Goal: Task Accomplishment & Management: Use online tool/utility

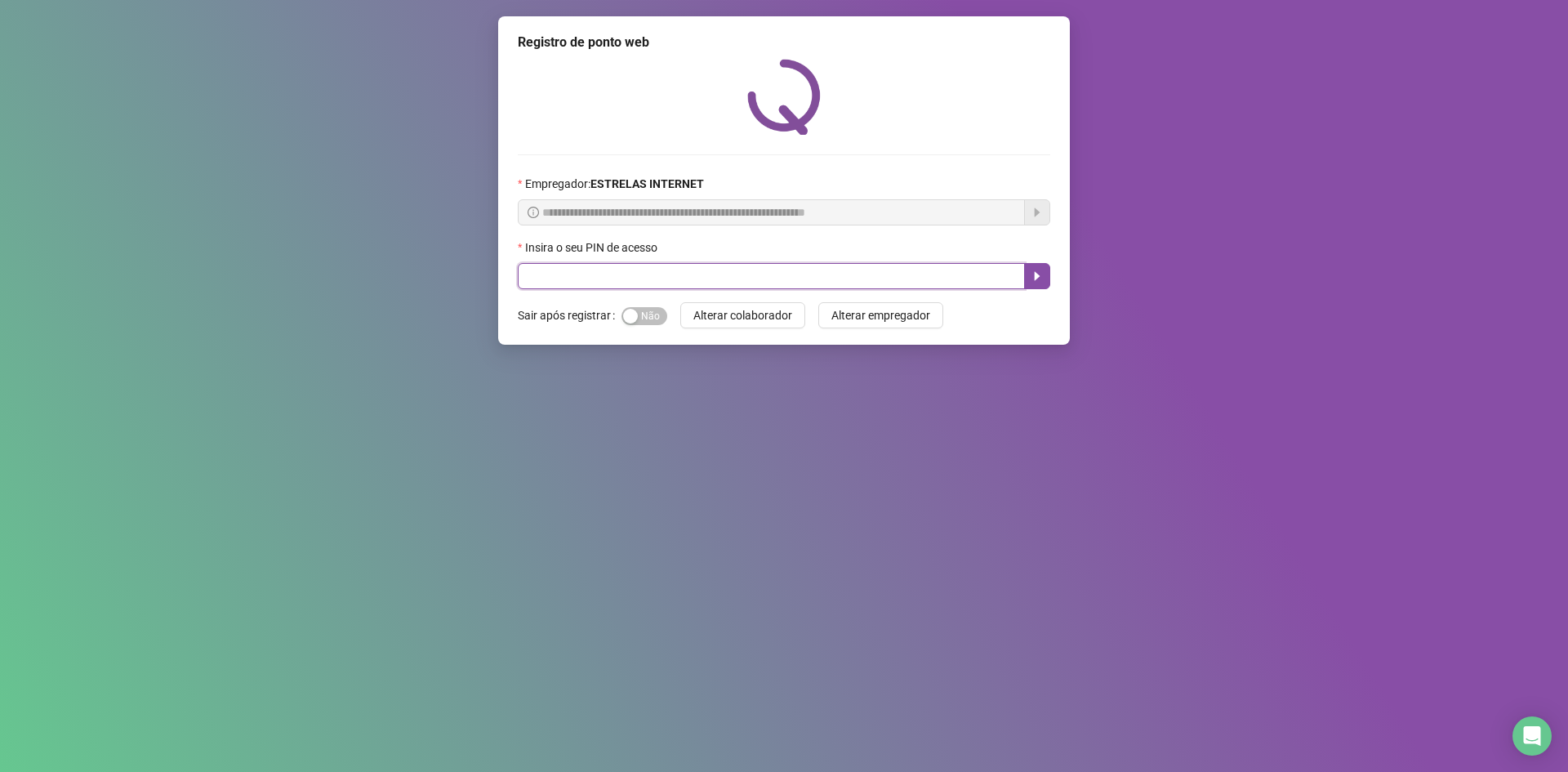
click at [667, 269] on input "text" at bounding box center [771, 275] width 507 height 26
type input "*****"
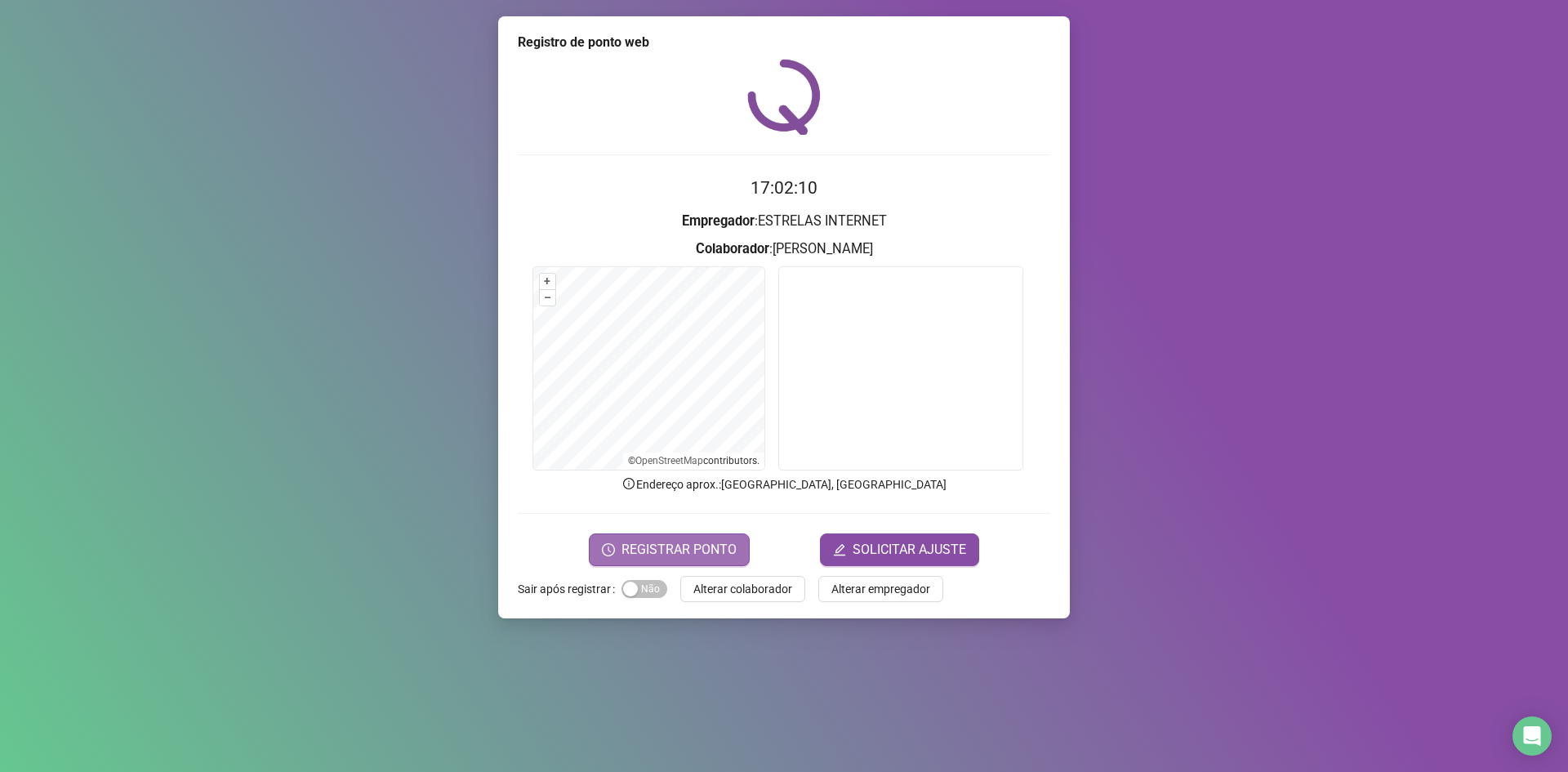
click at [707, 554] on span "REGISTRAR PONTO" at bounding box center [679, 549] width 115 height 19
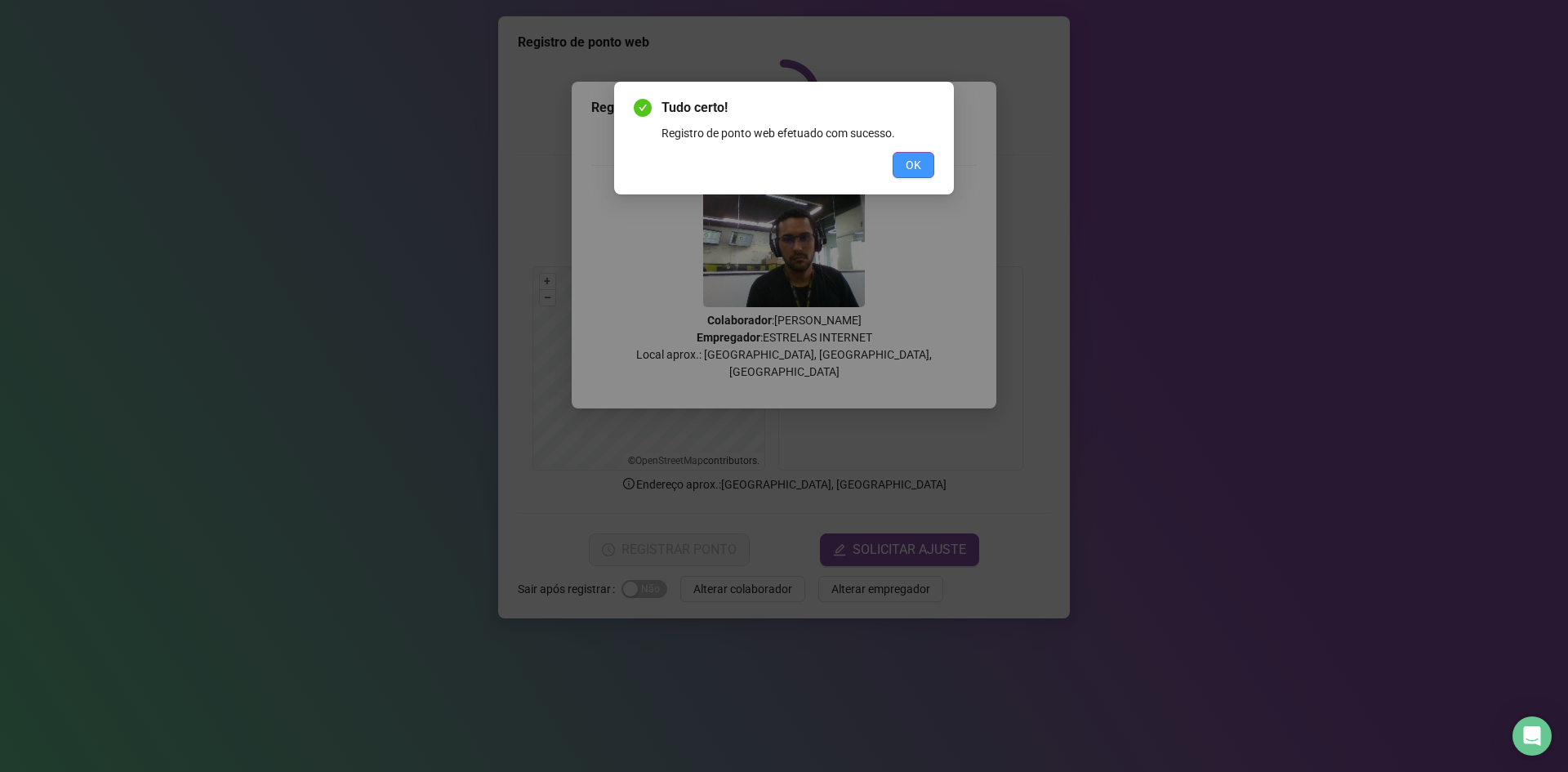
click at [917, 161] on span "OK" at bounding box center [914, 164] width 15 height 18
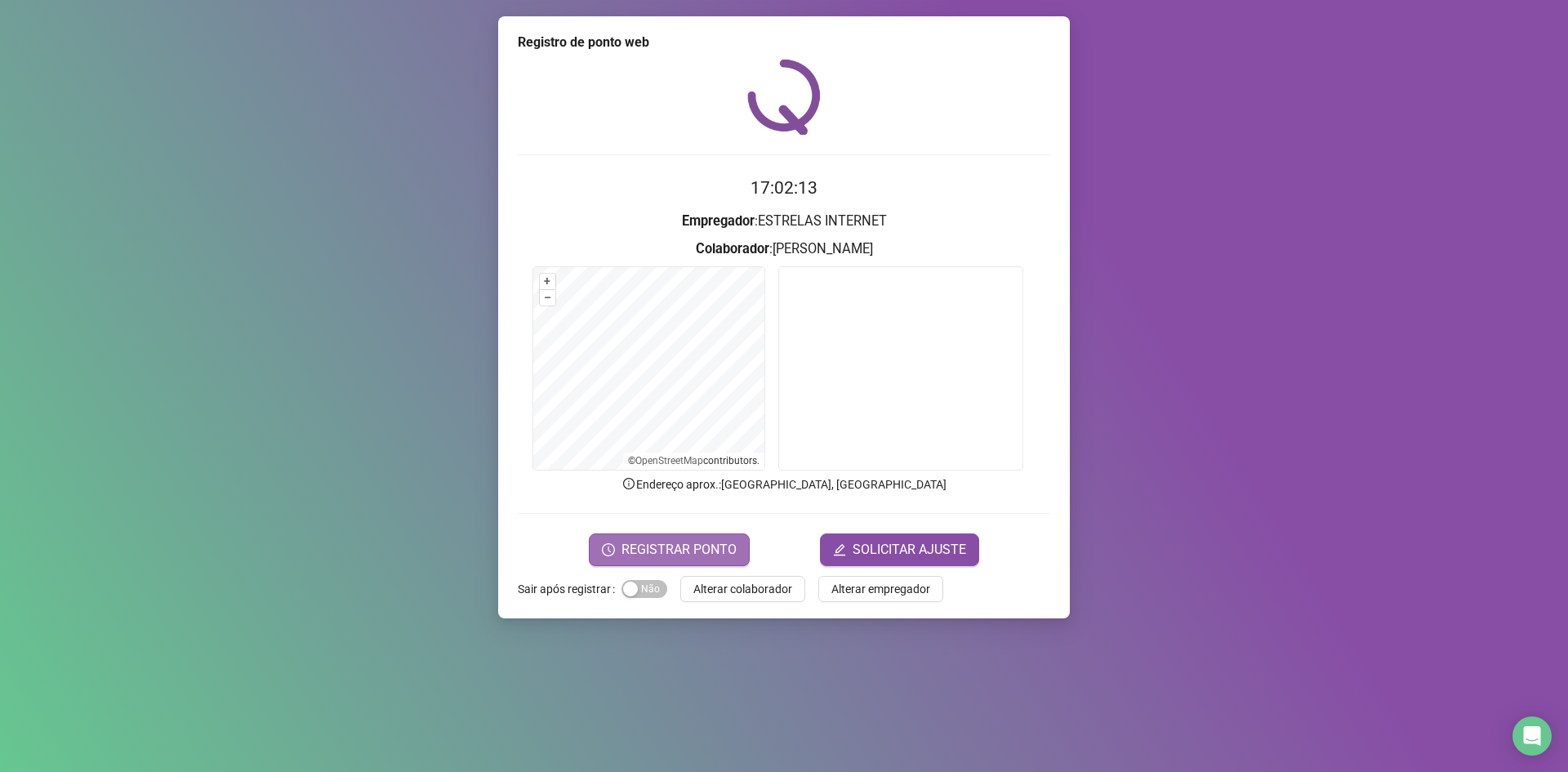
click at [686, 546] on span "REGISTRAR PONTO" at bounding box center [679, 549] width 115 height 19
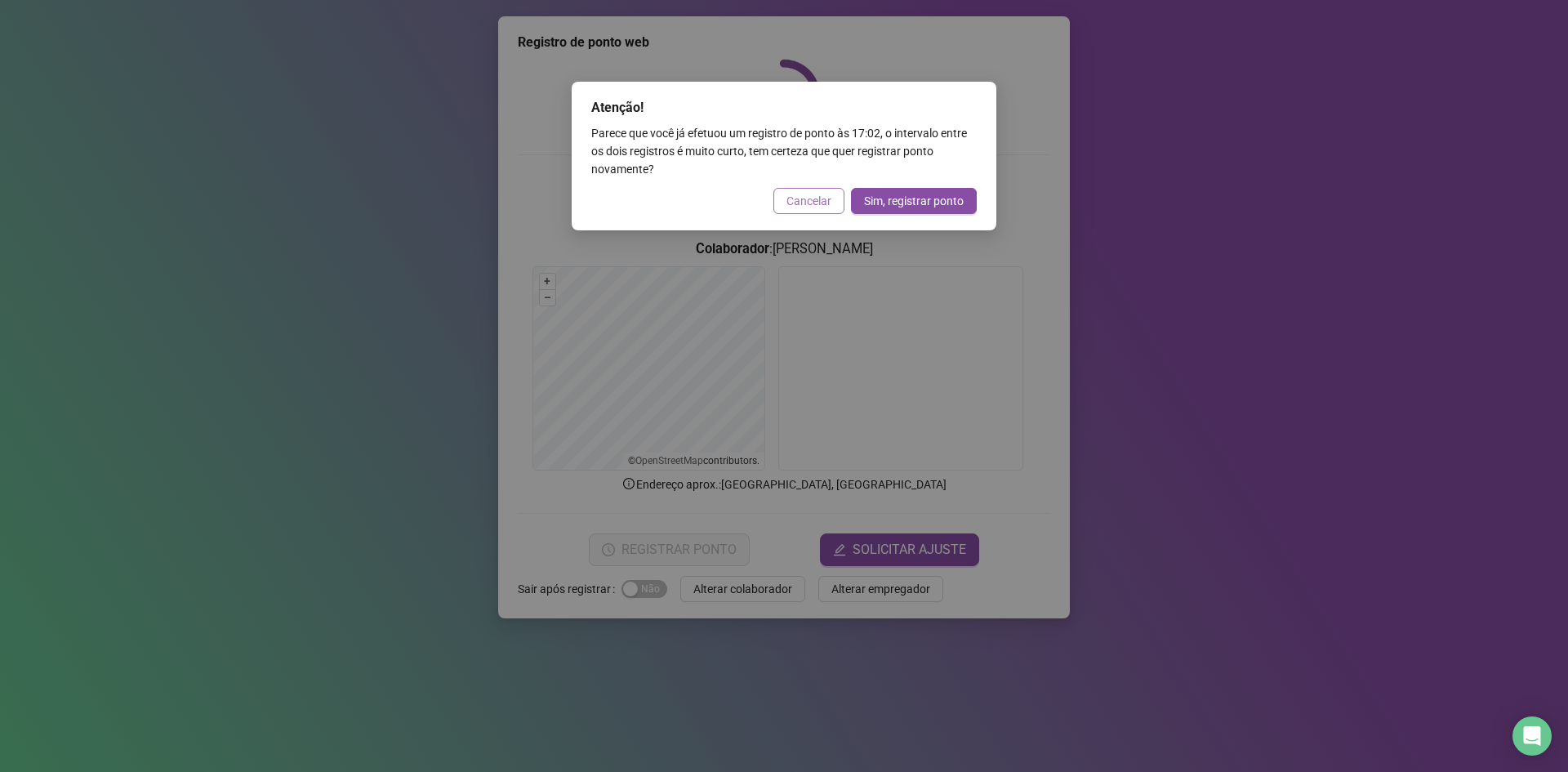
click at [801, 192] on span "Cancelar" at bounding box center [808, 200] width 45 height 18
